Goal: Information Seeking & Learning: Learn about a topic

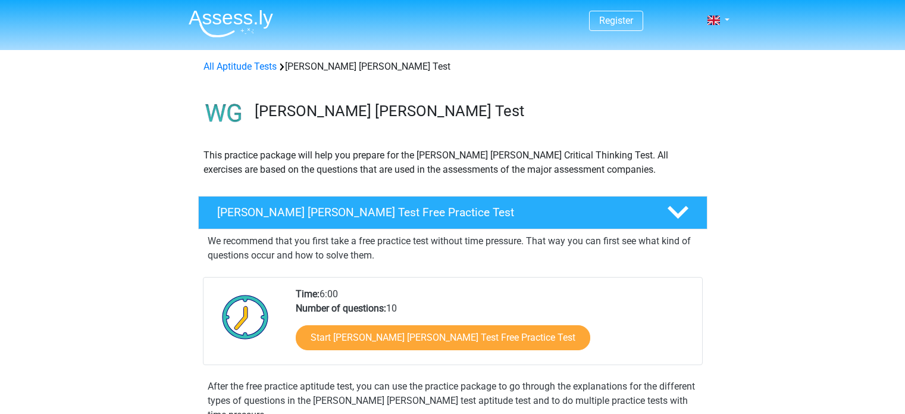
scroll to position [155, 0]
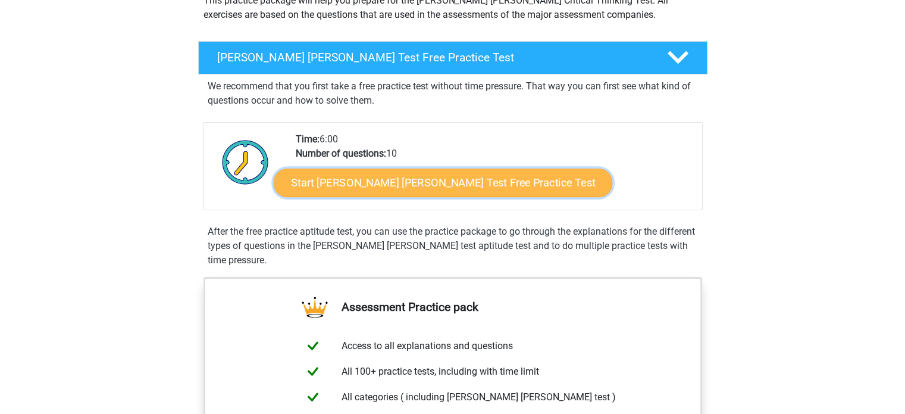
click at [390, 187] on link "Start Watson Glaser Test Free Practice Test" at bounding box center [443, 182] width 339 height 29
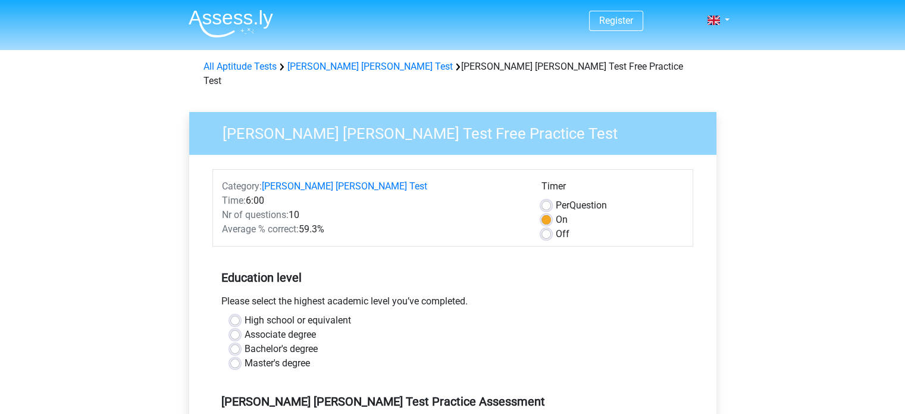
click at [294, 356] on label "Master's degree" at bounding box center [277, 363] width 65 height 14
click at [240, 356] on input "Master's degree" at bounding box center [235, 362] width 10 height 12
radio input "true"
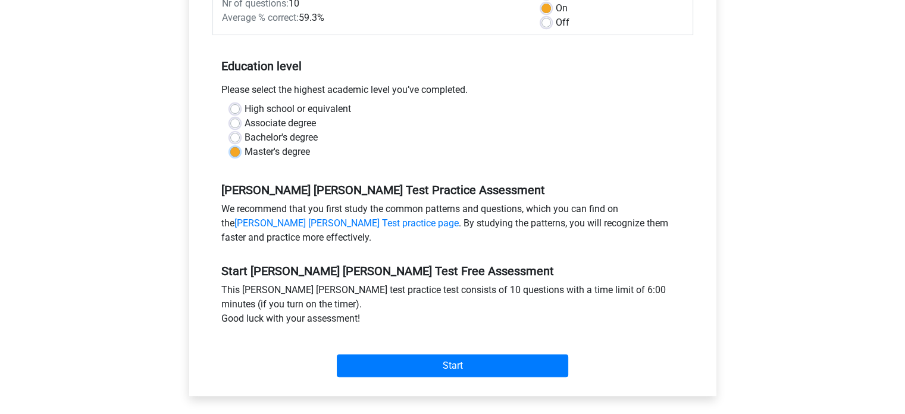
scroll to position [212, 0]
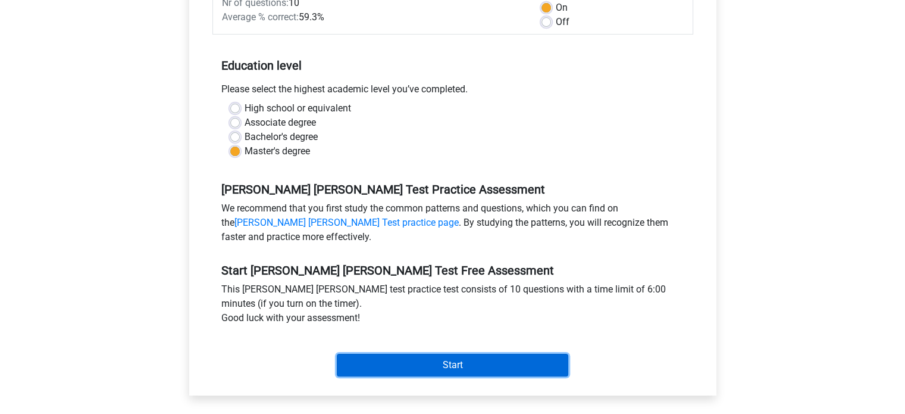
click at [392, 354] on input "Start" at bounding box center [453, 365] width 232 height 23
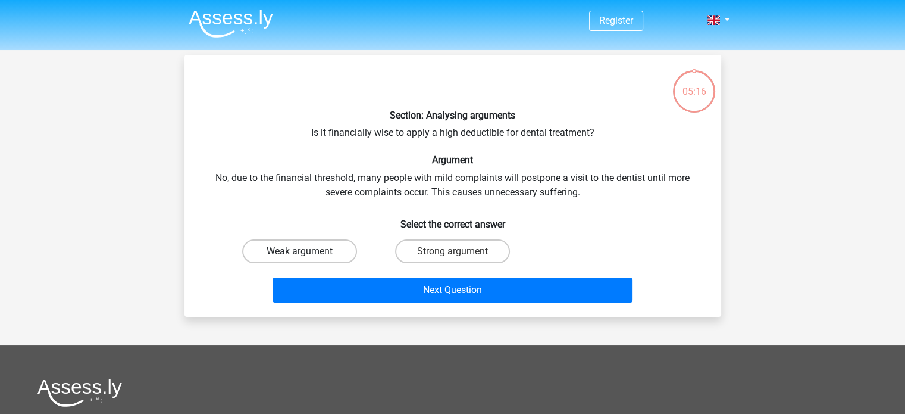
click at [345, 251] on label "Weak argument" at bounding box center [299, 251] width 115 height 24
click at [307, 251] on input "Weak argument" at bounding box center [303, 255] width 8 height 8
radio input "true"
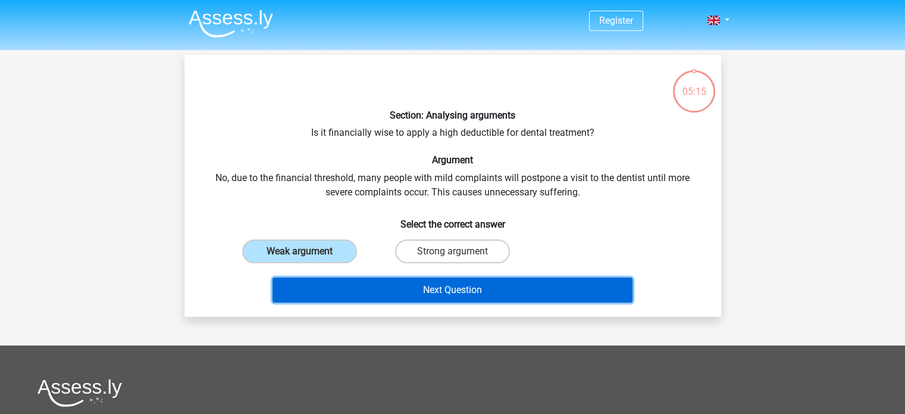
click at [394, 288] on button "Next Question" at bounding box center [453, 289] width 360 height 25
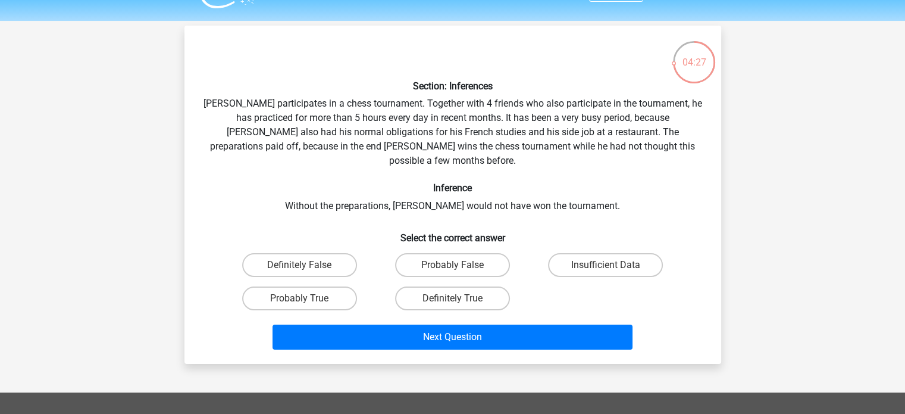
scroll to position [27, 0]
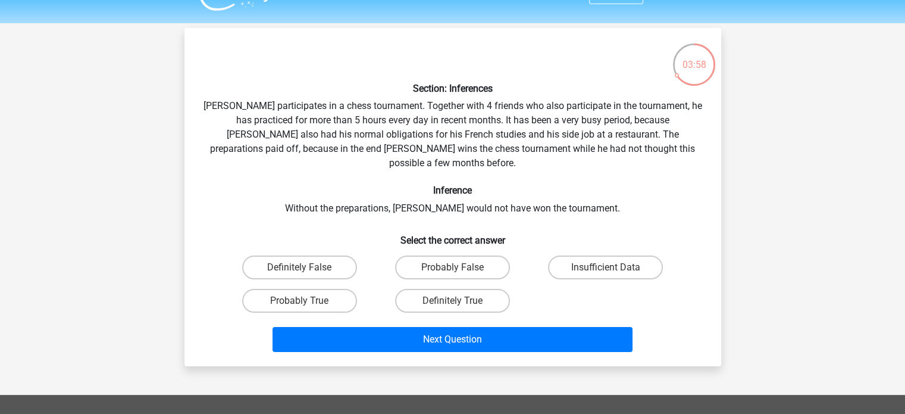
click at [306, 301] on input "Probably True" at bounding box center [303, 305] width 8 height 8
radio input "true"
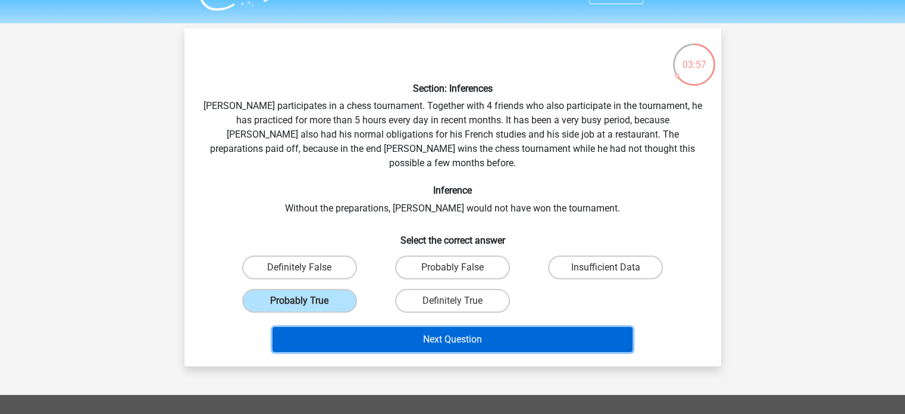
click at [414, 327] on button "Next Question" at bounding box center [453, 339] width 360 height 25
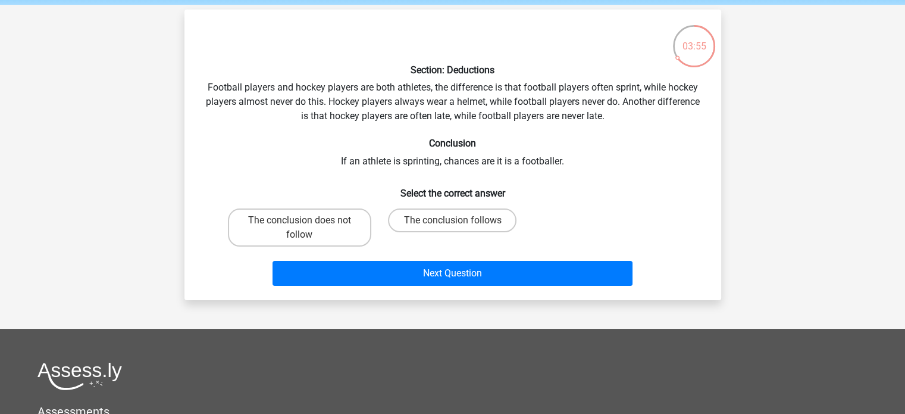
scroll to position [38, 0]
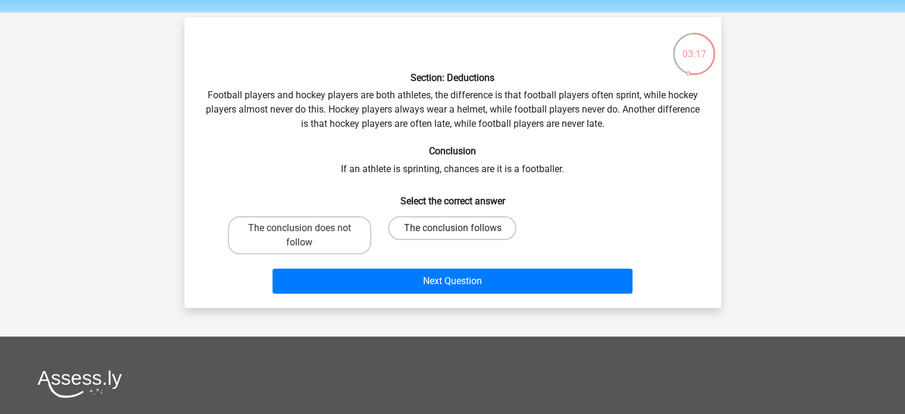
click at [436, 227] on label "The conclusion follows" at bounding box center [452, 228] width 129 height 24
click at [452, 228] on input "The conclusion follows" at bounding box center [456, 232] width 8 height 8
radio input "true"
click at [343, 240] on label "The conclusion does not follow" at bounding box center [299, 235] width 143 height 38
click at [307, 236] on input "The conclusion does not follow" at bounding box center [303, 232] width 8 height 8
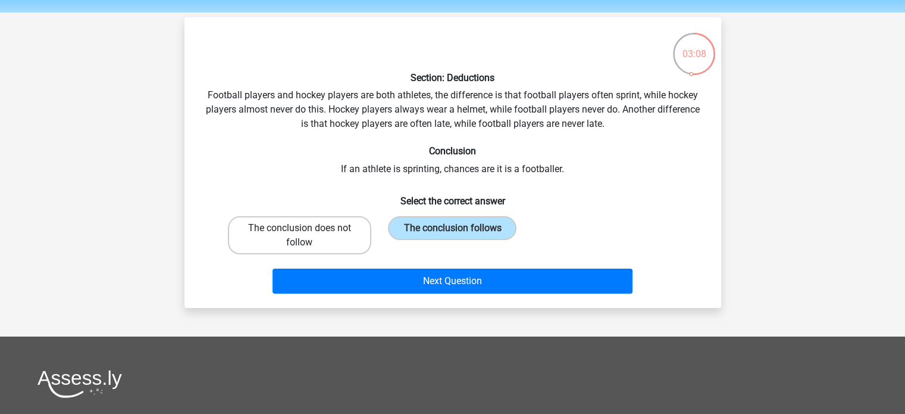
radio input "true"
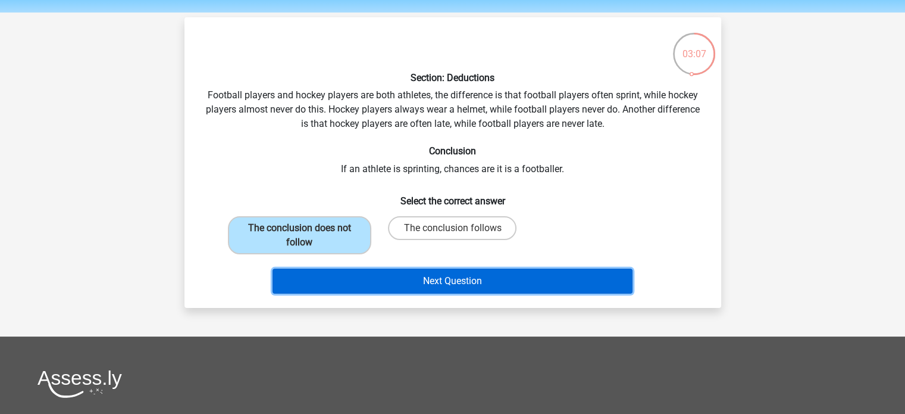
click at [410, 274] on button "Next Question" at bounding box center [453, 280] width 360 height 25
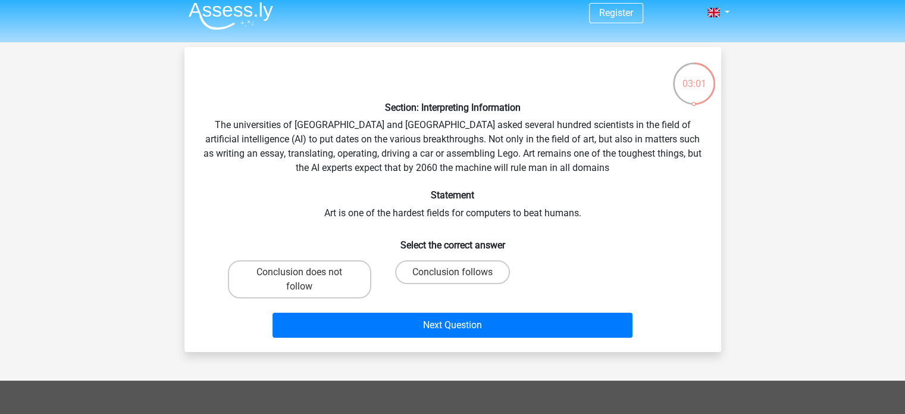
scroll to position [0, 0]
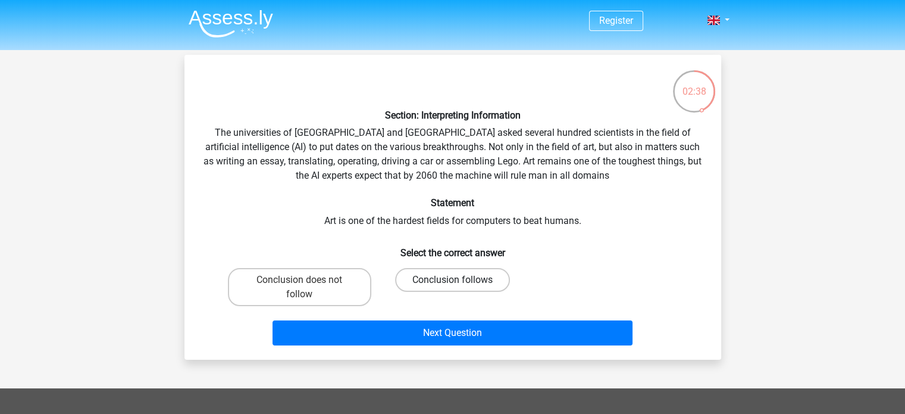
click at [438, 274] on label "Conclusion follows" at bounding box center [452, 280] width 115 height 24
click at [452, 280] on input "Conclusion follows" at bounding box center [456, 284] width 8 height 8
radio input "true"
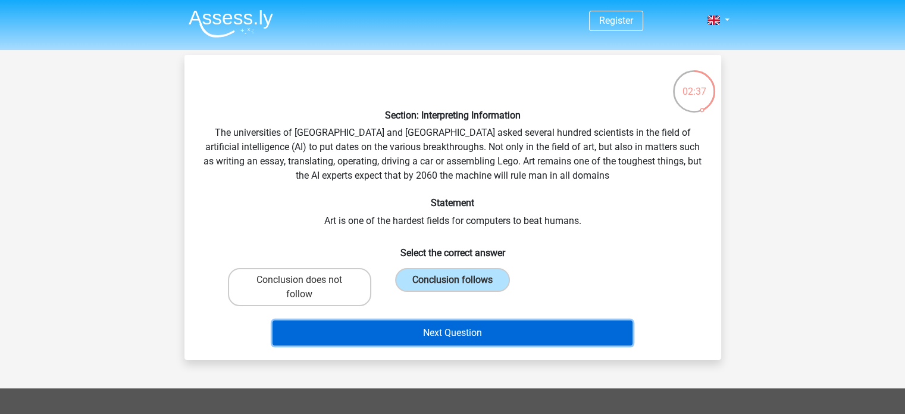
click at [456, 326] on button "Next Question" at bounding box center [453, 332] width 360 height 25
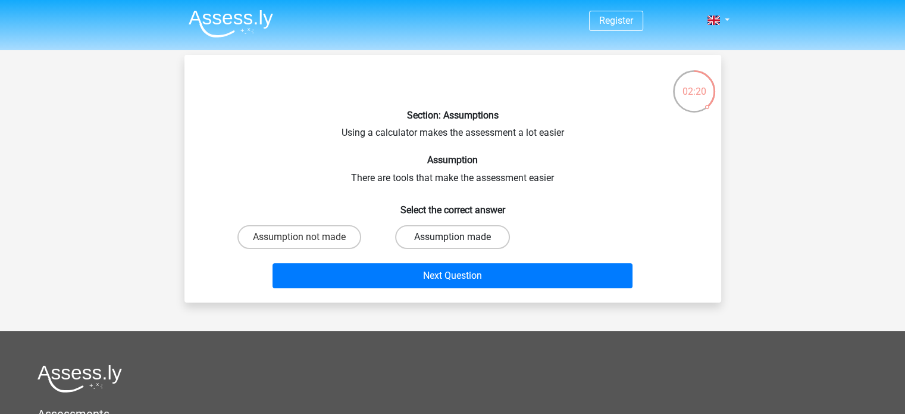
click at [436, 231] on label "Assumption made" at bounding box center [452, 237] width 115 height 24
click at [452, 237] on input "Assumption made" at bounding box center [456, 241] width 8 height 8
radio input "true"
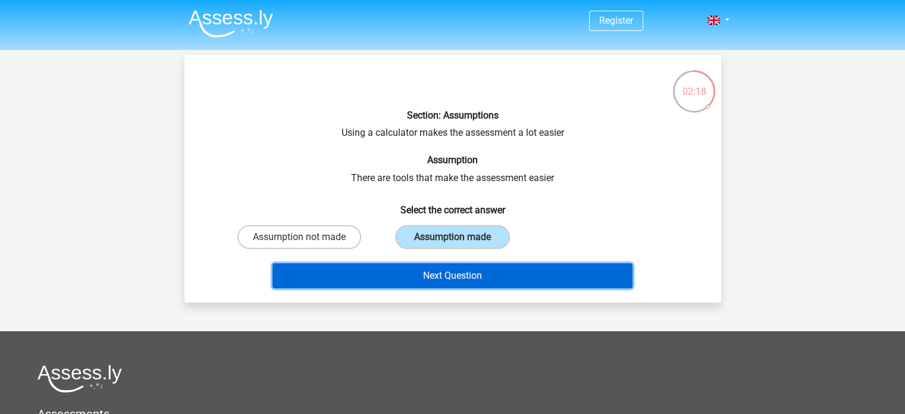
click at [450, 278] on button "Next Question" at bounding box center [453, 275] width 360 height 25
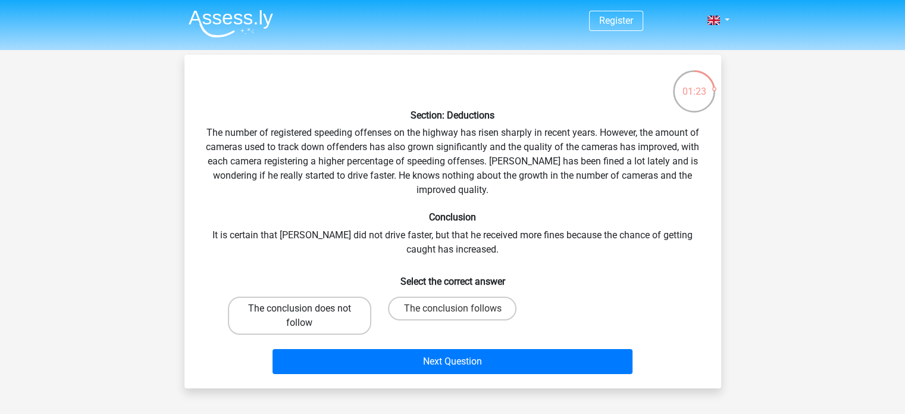
click at [330, 308] on label "The conclusion does not follow" at bounding box center [299, 315] width 143 height 38
click at [307, 308] on input "The conclusion does not follow" at bounding box center [303, 312] width 8 height 8
radio input "true"
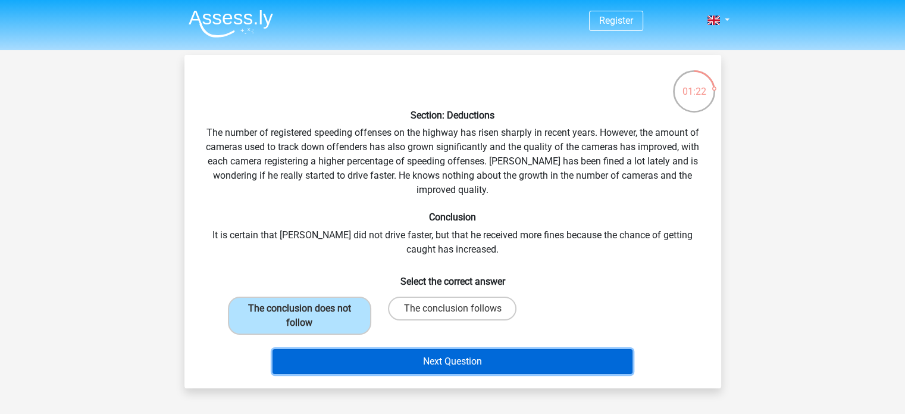
click at [405, 357] on button "Next Question" at bounding box center [453, 361] width 360 height 25
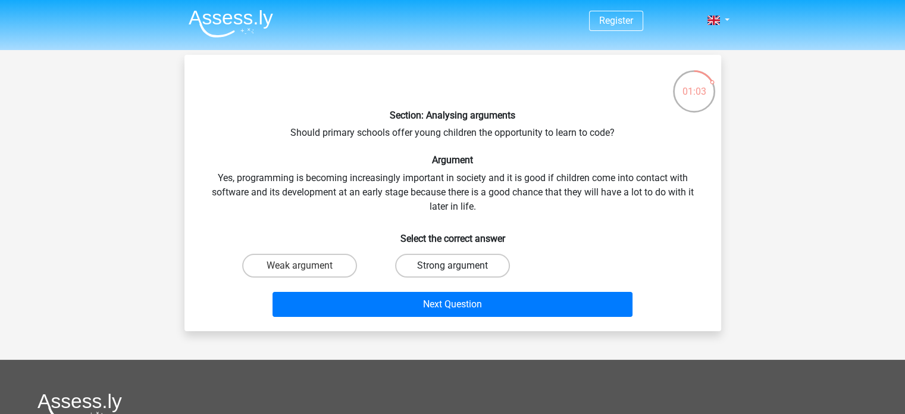
click at [436, 257] on label "Strong argument" at bounding box center [452, 266] width 115 height 24
click at [452, 265] on input "Strong argument" at bounding box center [456, 269] width 8 height 8
radio input "true"
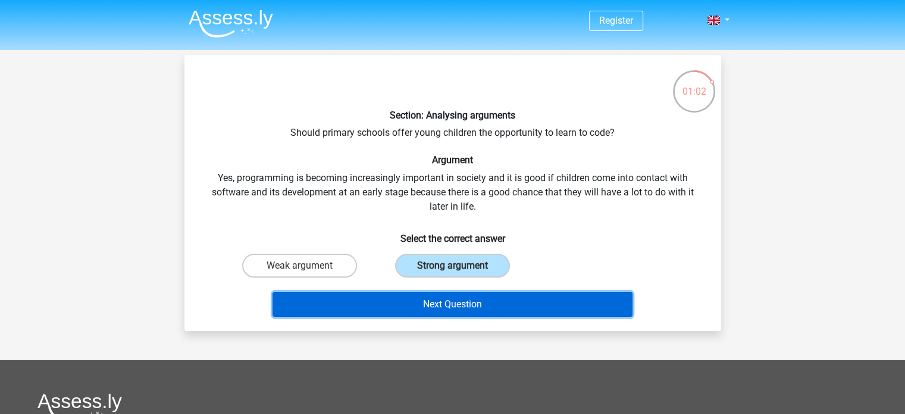
click at [448, 303] on button "Next Question" at bounding box center [453, 304] width 360 height 25
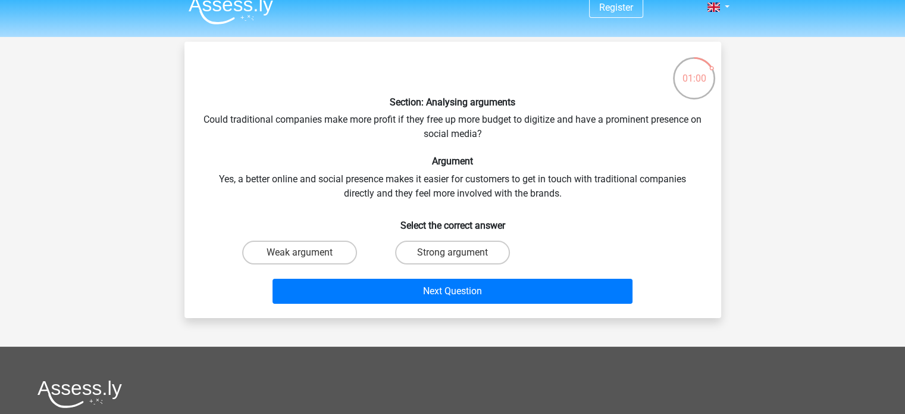
scroll to position [13, 0]
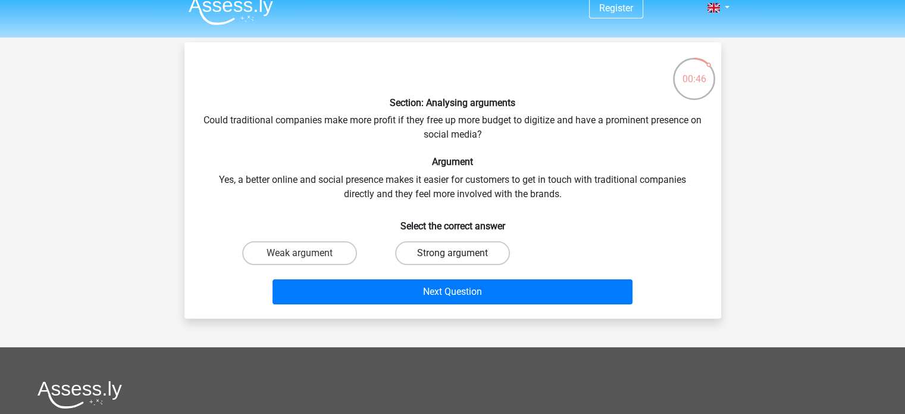
click at [449, 259] on label "Strong argument" at bounding box center [452, 253] width 115 height 24
click at [452, 259] on input "Strong argument" at bounding box center [456, 257] width 8 height 8
radio input "true"
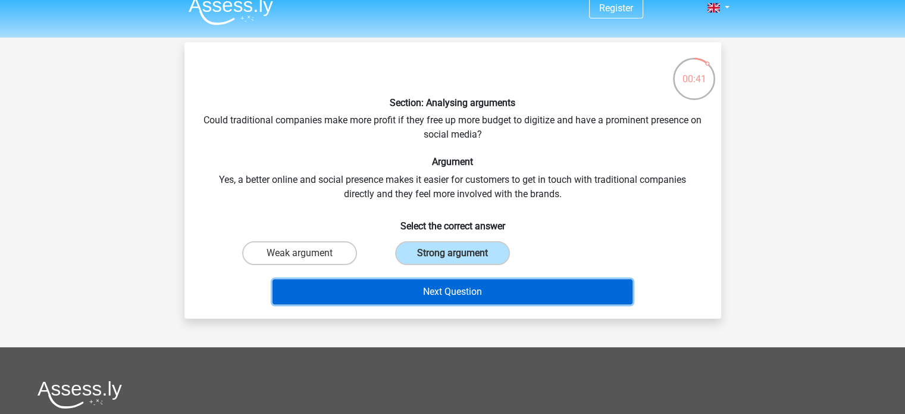
click at [458, 295] on button "Next Question" at bounding box center [453, 291] width 360 height 25
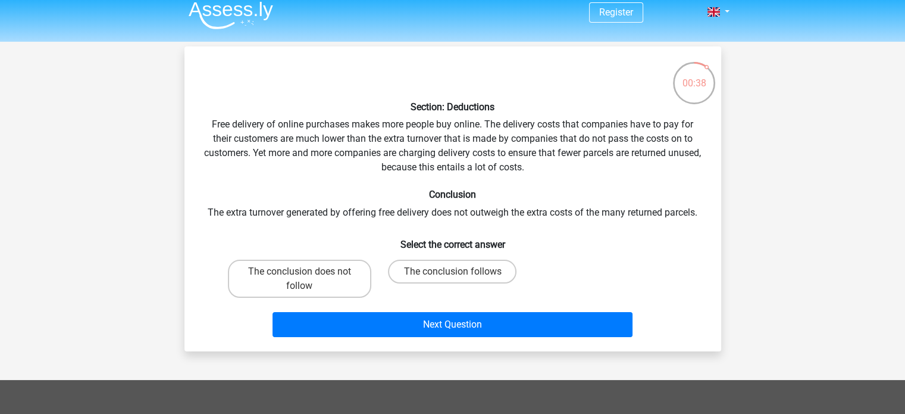
scroll to position [0, 0]
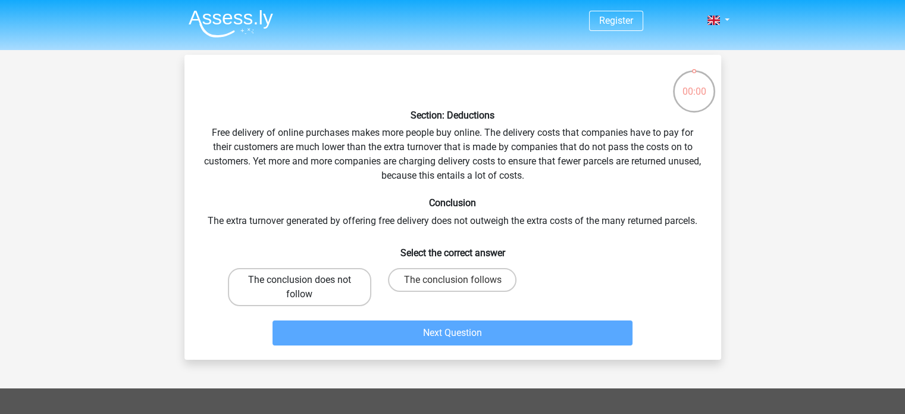
click at [336, 295] on label "The conclusion does not follow" at bounding box center [299, 287] width 143 height 38
click at [307, 288] on input "The conclusion does not follow" at bounding box center [303, 284] width 8 height 8
radio input "true"
